Goal: Transaction & Acquisition: Purchase product/service

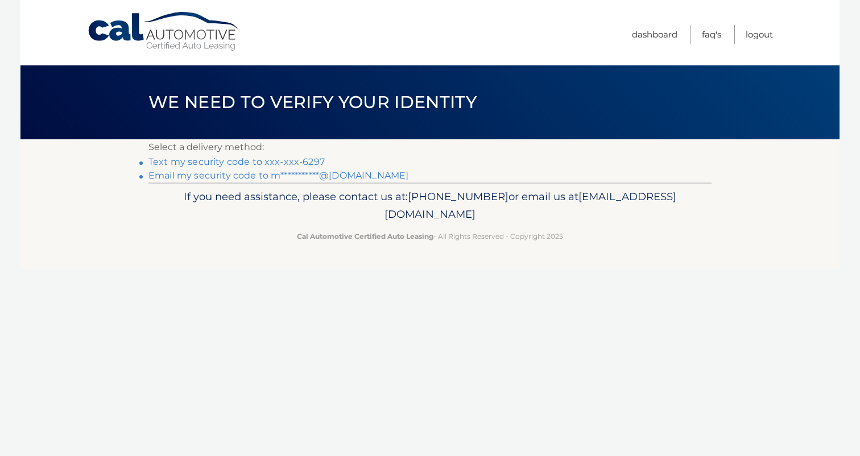
click at [352, 175] on link "**********" at bounding box center [278, 175] width 260 height 11
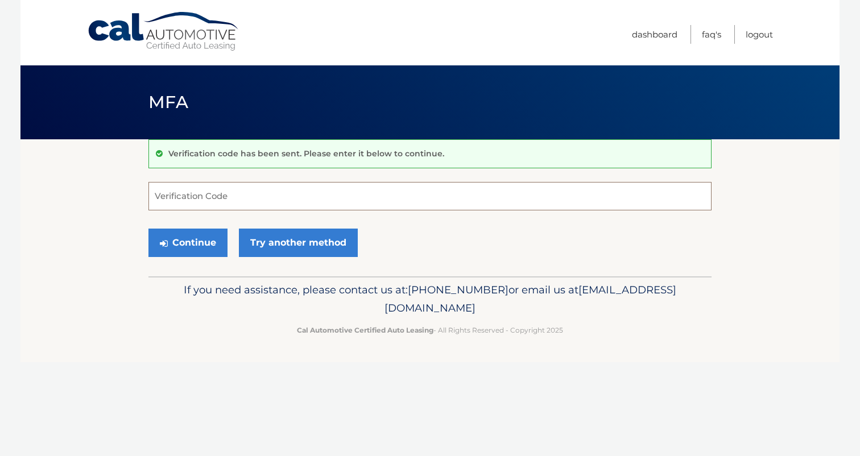
click at [209, 194] on input "Verification Code" at bounding box center [429, 196] width 563 height 28
type input "611969"
click at [192, 237] on button "Continue" at bounding box center [187, 243] width 79 height 28
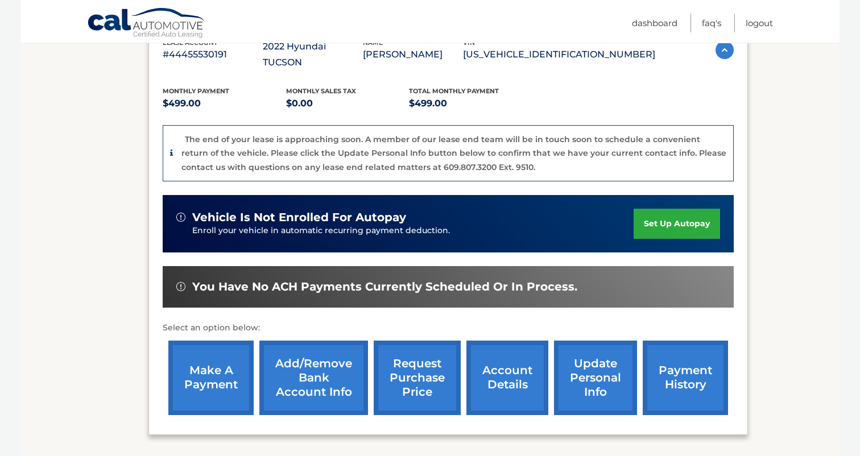
scroll to position [221, 0]
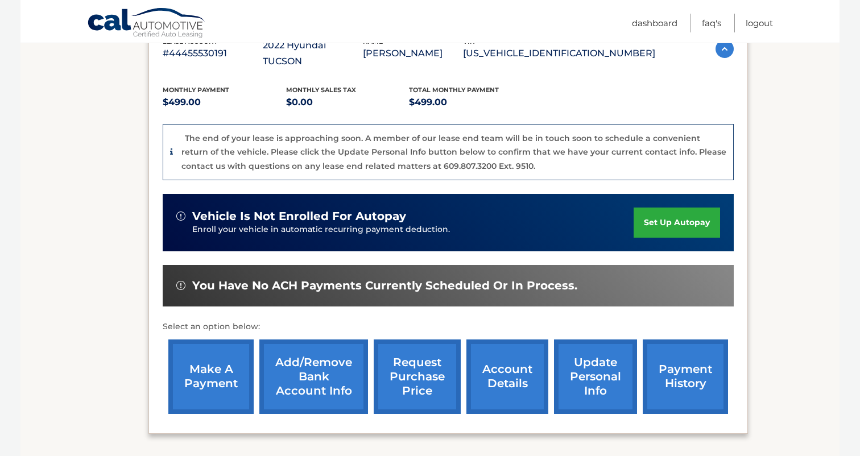
click at [655, 355] on link "payment history" at bounding box center [684, 376] width 85 height 74
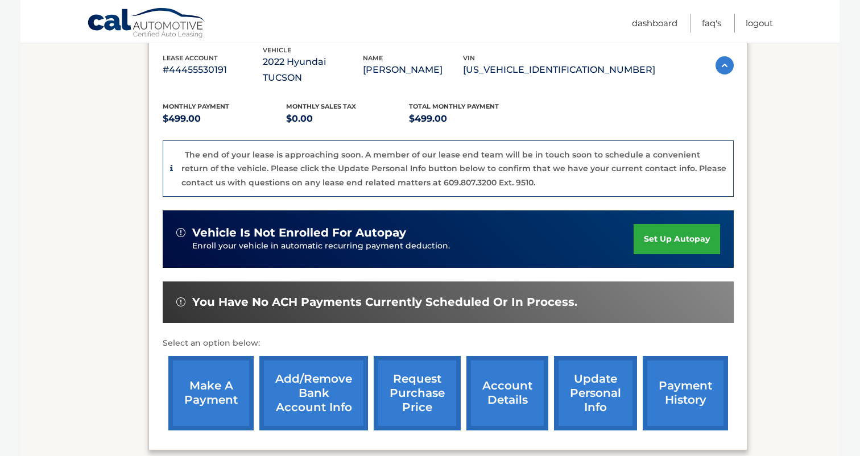
scroll to position [185, 0]
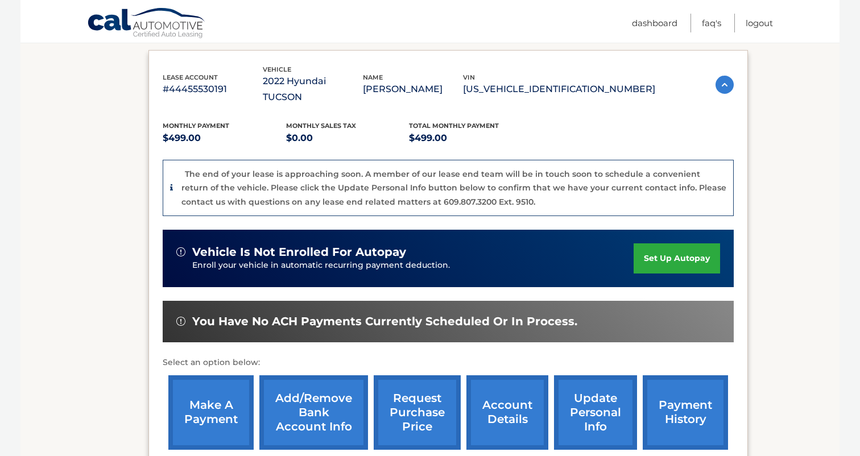
click at [219, 390] on link "make a payment" at bounding box center [210, 412] width 85 height 74
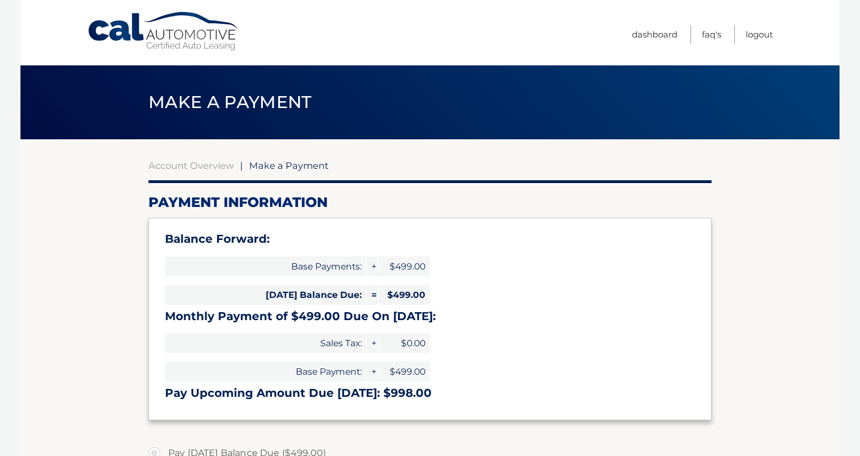
type input "998.00"
select select "ZDJhYzY0MjYtZmQ1OC00YzBjLTlhODAtZWYwZTZiMDdmNjhj"
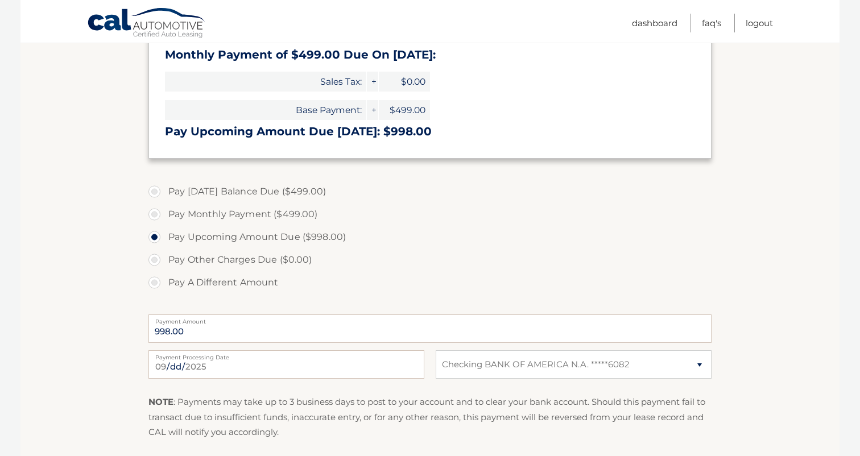
scroll to position [265, 0]
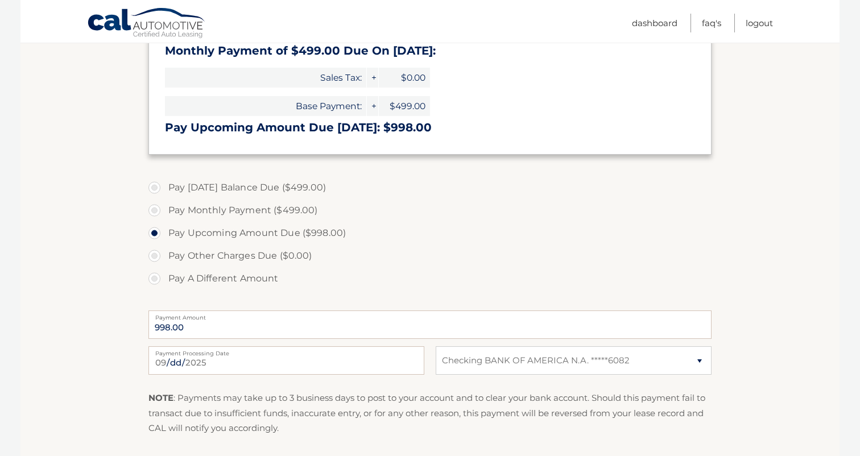
click at [206, 185] on label "Pay Today's Balance Due ($499.00)" at bounding box center [429, 187] width 563 height 23
click at [164, 185] on input "Pay Today's Balance Due ($499.00)" at bounding box center [158, 185] width 11 height 18
radio input "true"
type input "499.00"
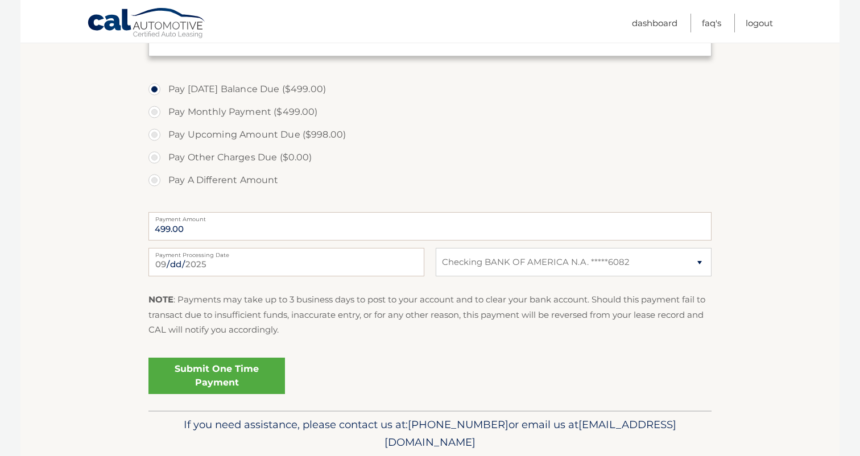
scroll to position [364, 0]
click at [251, 367] on link "Submit One Time Payment" at bounding box center [216, 376] width 136 height 36
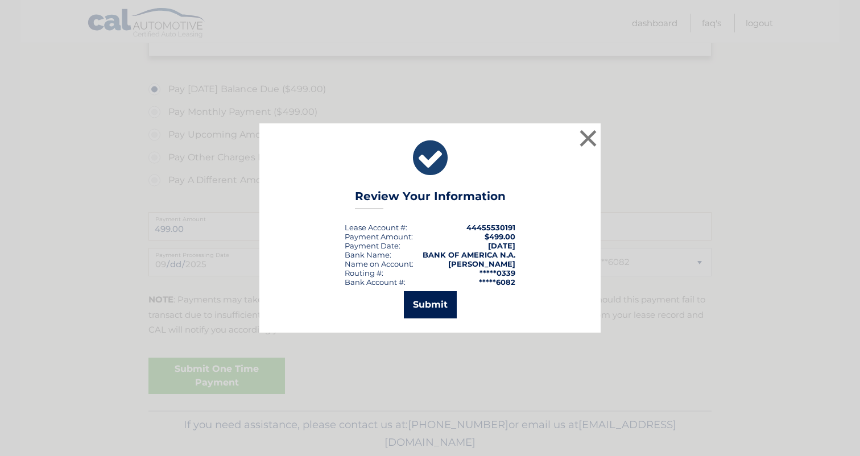
click at [420, 307] on button "Submit" at bounding box center [430, 304] width 53 height 27
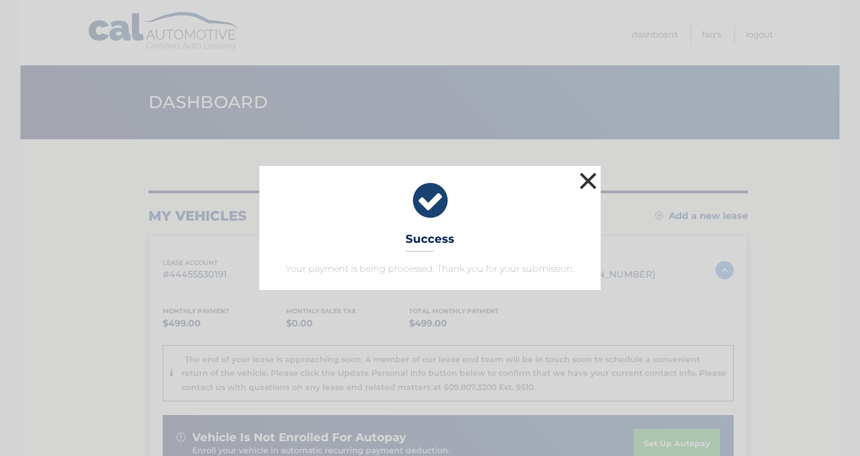
click at [585, 180] on button "×" at bounding box center [587, 180] width 23 height 23
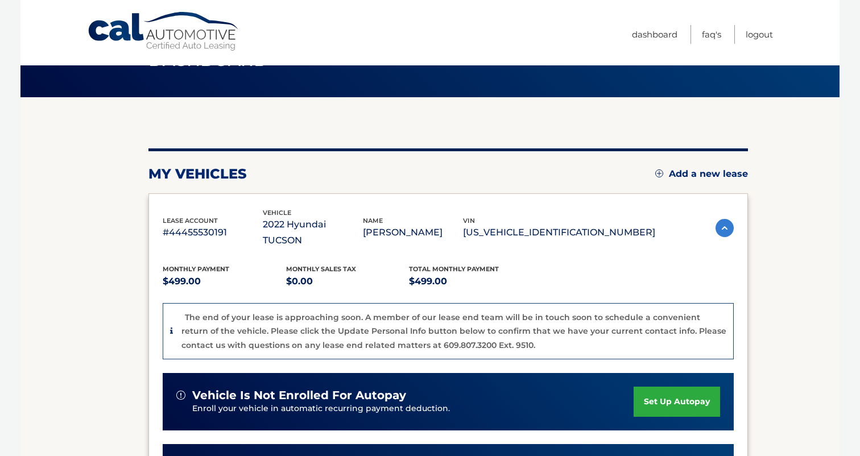
scroll to position [42, 0]
